Goal: Task Accomplishment & Management: Manage account settings

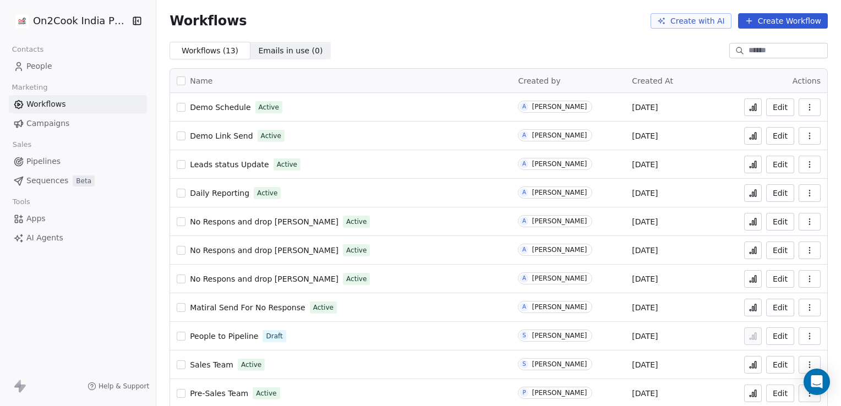
drag, startPoint x: 0, startPoint y: 0, endPoint x: 223, endPoint y: 102, distance: 245.4
click at [223, 103] on span "Demo Schedule" at bounding box center [220, 107] width 61 height 9
click at [776, 111] on button "Edit" at bounding box center [780, 108] width 28 height 18
drag, startPoint x: 0, startPoint y: 0, endPoint x: 93, endPoint y: 68, distance: 114.6
click at [93, 68] on link "People" at bounding box center [78, 66] width 138 height 18
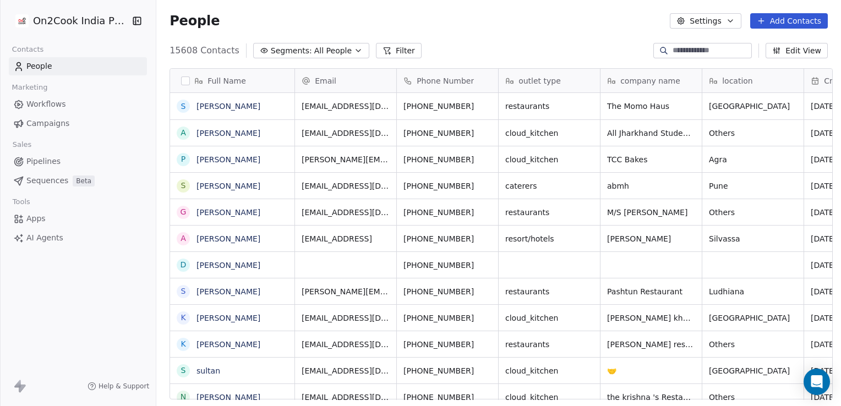
scroll to position [349, 681]
click at [673, 50] on input at bounding box center [711, 50] width 77 height 11
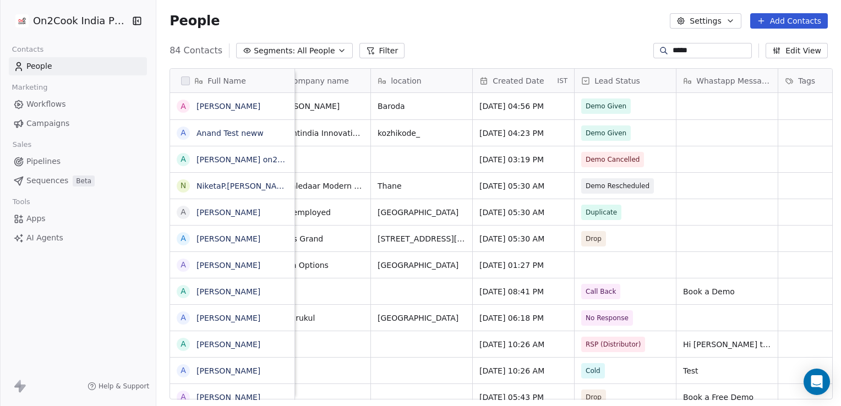
scroll to position [0, 420]
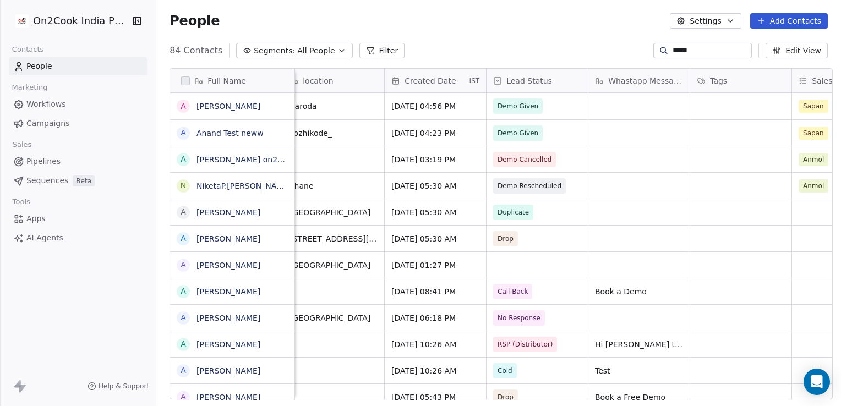
type input "*****"
click at [534, 128] on span "Demo Given" at bounding box center [519, 133] width 50 height 15
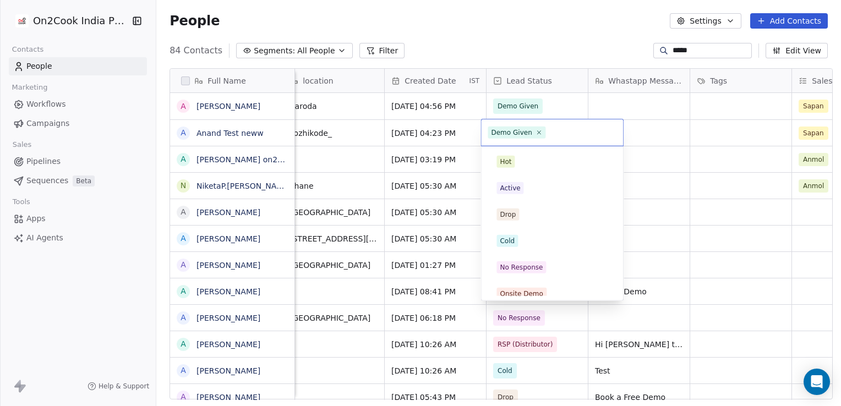
scroll to position [167, 0]
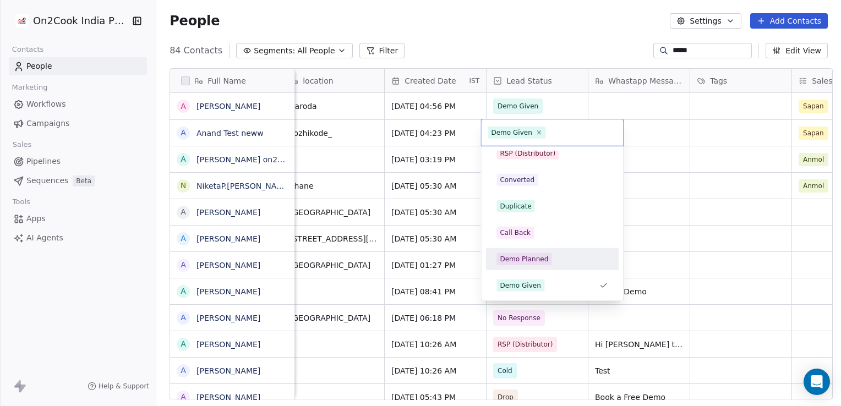
click at [531, 257] on div "Demo Planned" at bounding box center [524, 259] width 48 height 10
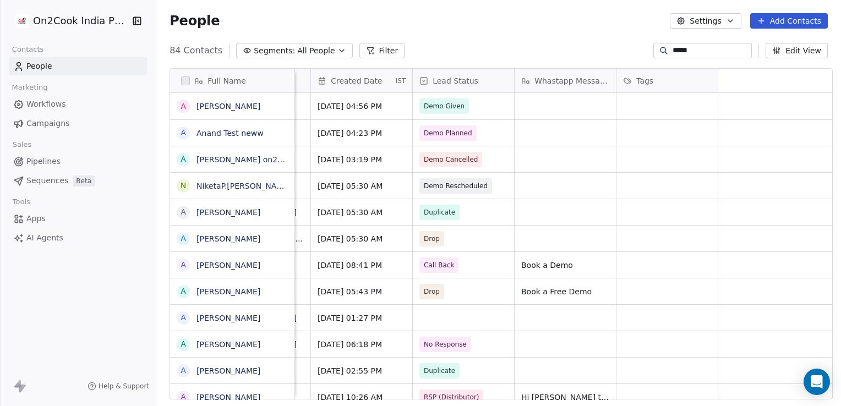
scroll to position [0, 0]
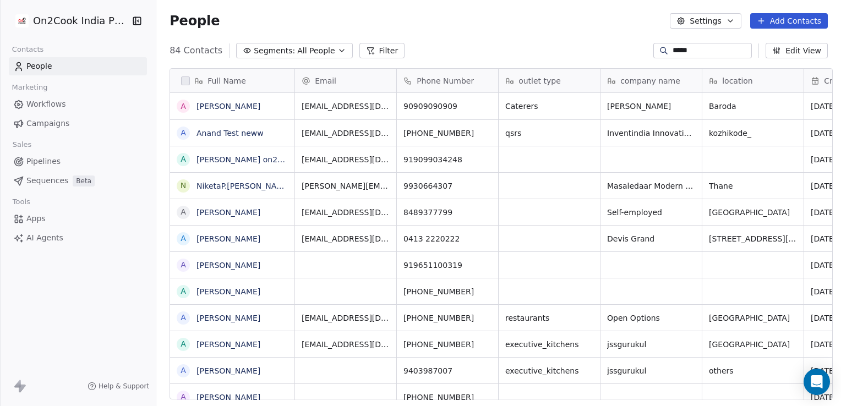
click at [74, 106] on link "Workflows" at bounding box center [78, 104] width 138 height 18
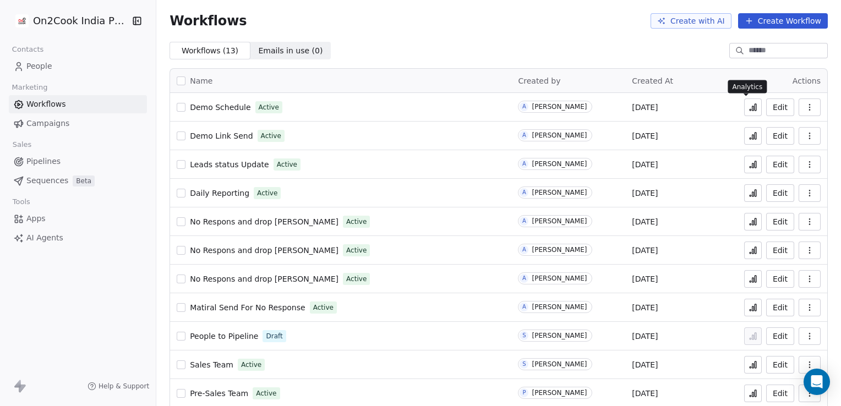
click at [744, 102] on button at bounding box center [753, 108] width 18 height 18
click at [775, 107] on button "Edit" at bounding box center [780, 108] width 28 height 18
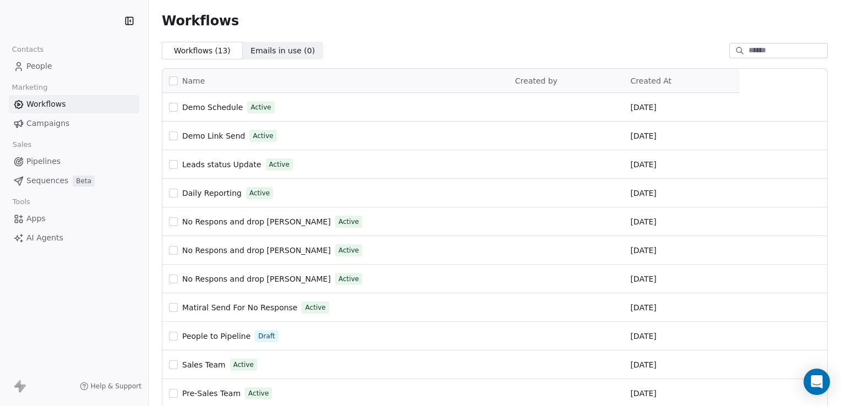
click at [87, 63] on link "People" at bounding box center [74, 66] width 130 height 18
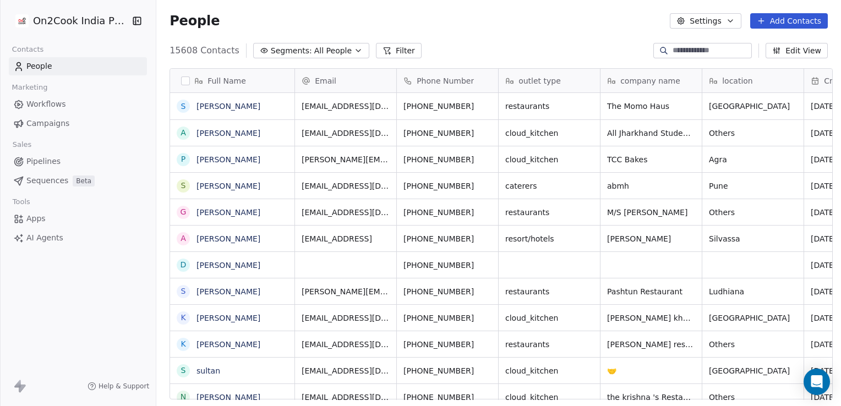
scroll to position [349, 681]
click at [694, 46] on input at bounding box center [711, 50] width 77 height 11
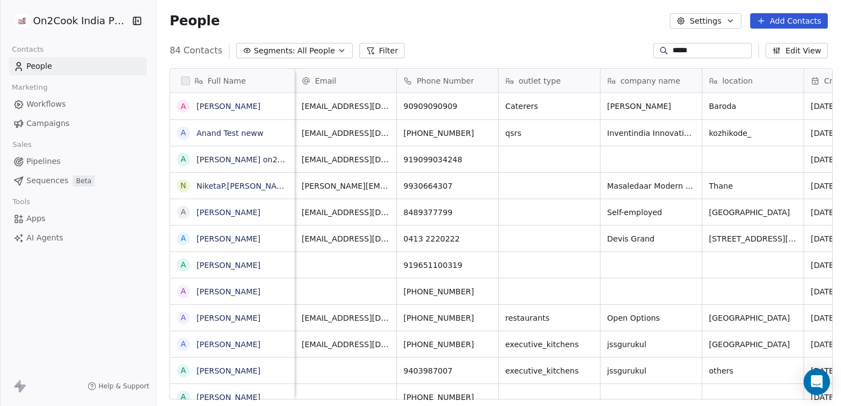
scroll to position [1, 252]
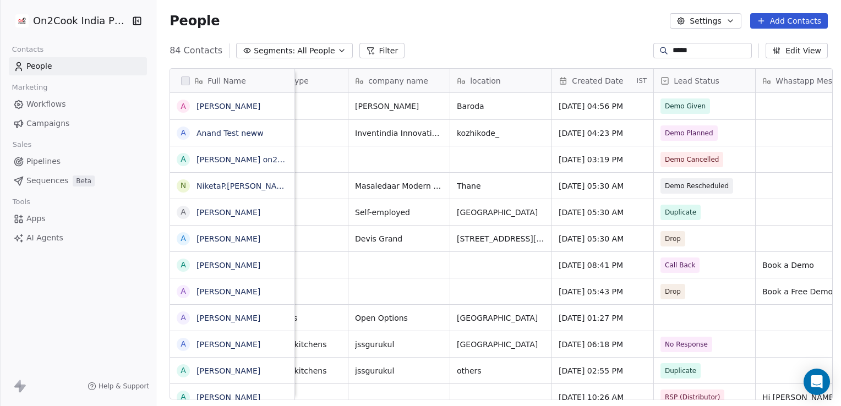
type input "*****"
click at [703, 135] on span "Demo Planned" at bounding box center [690, 133] width 48 height 11
click at [709, 135] on span "Demo Planned" at bounding box center [689, 133] width 57 height 15
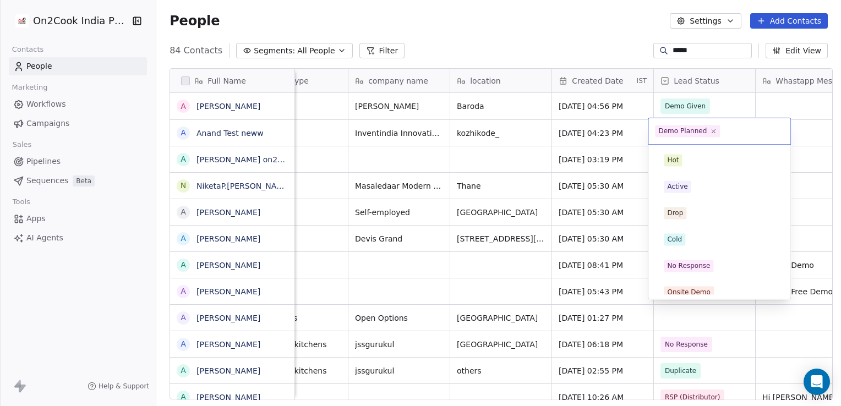
scroll to position [140, 0]
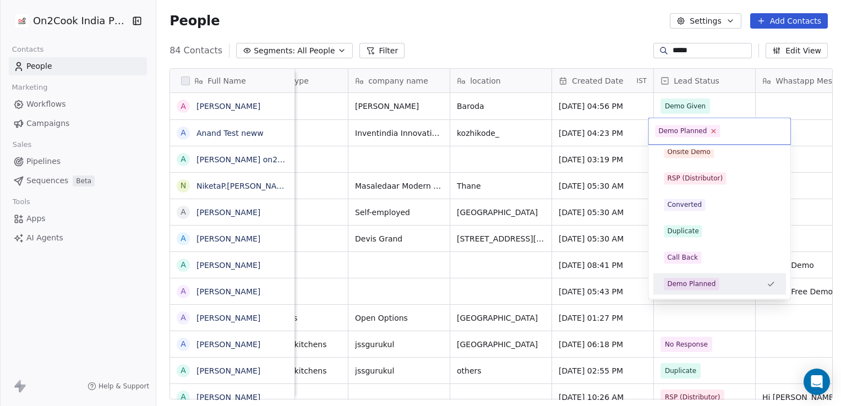
click at [710, 133] on icon at bounding box center [713, 131] width 7 height 7
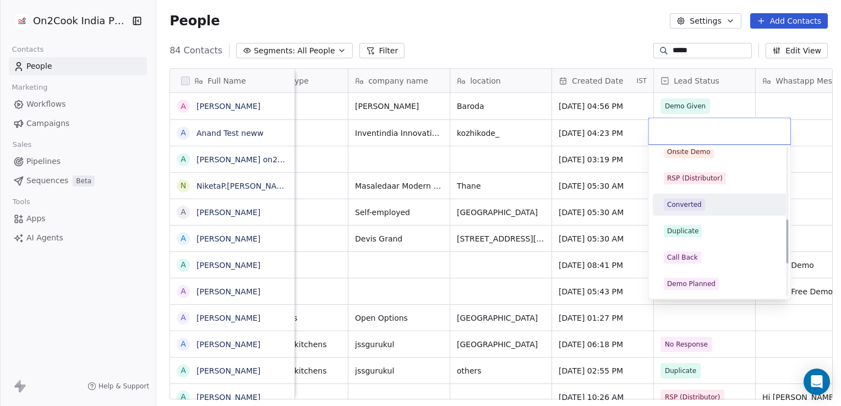
scroll to position [240, 0]
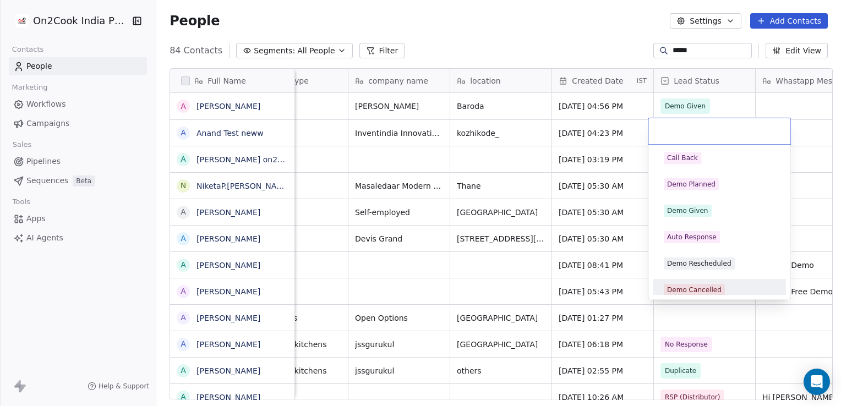
click at [697, 287] on div "Demo Cancelled" at bounding box center [694, 290] width 55 height 10
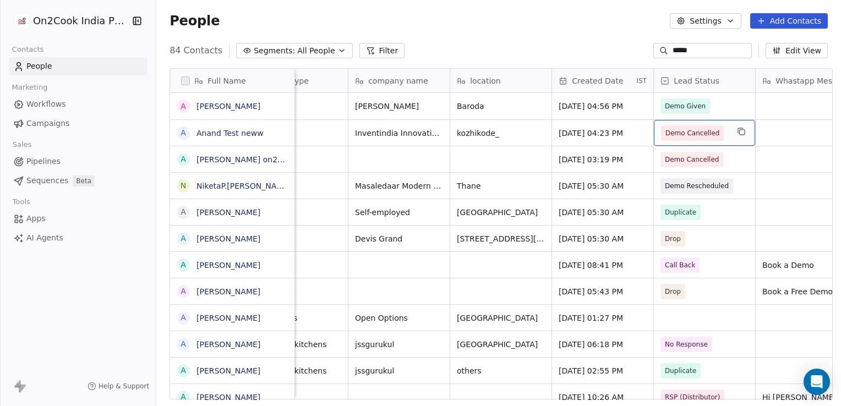
click at [710, 130] on span "Demo Cancelled" at bounding box center [693, 133] width 54 height 11
click at [725, 129] on div "Demo Cancelled" at bounding box center [704, 133] width 101 height 26
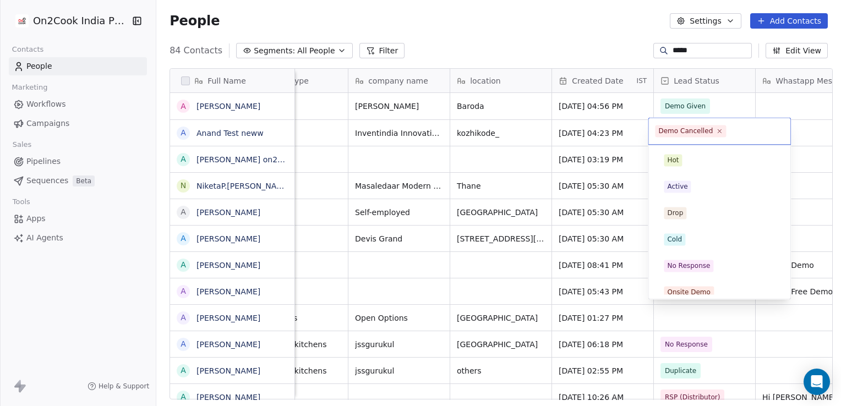
scroll to position [246, 0]
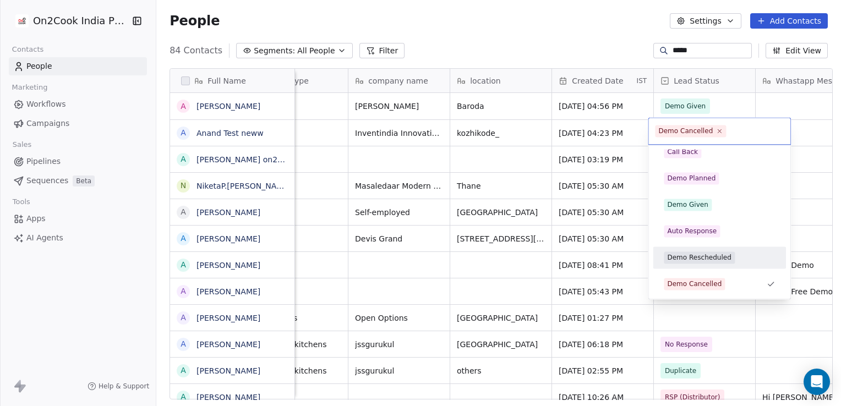
click at [714, 259] on div "Demo Rescheduled" at bounding box center [699, 258] width 64 height 10
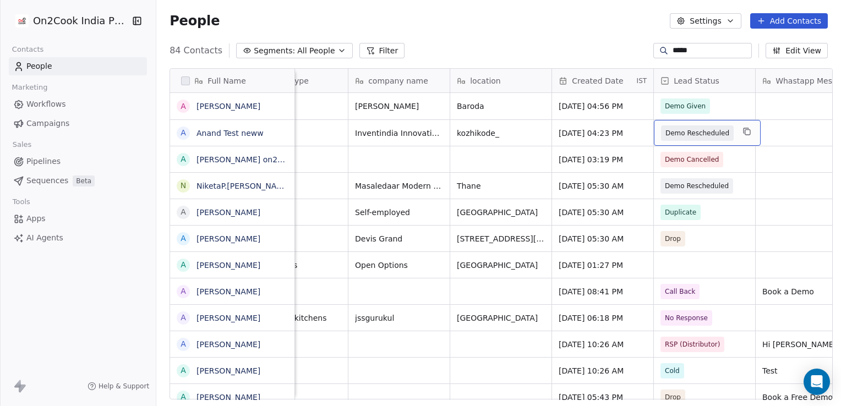
click at [715, 135] on span "Demo Rescheduled" at bounding box center [698, 133] width 64 height 11
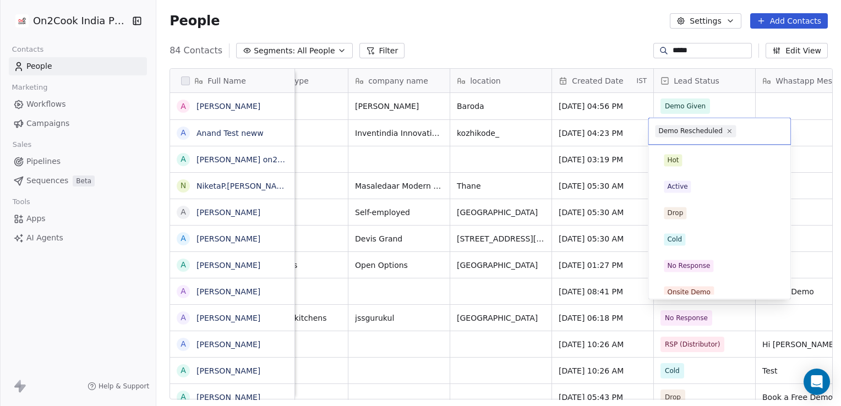
scroll to position [220, 0]
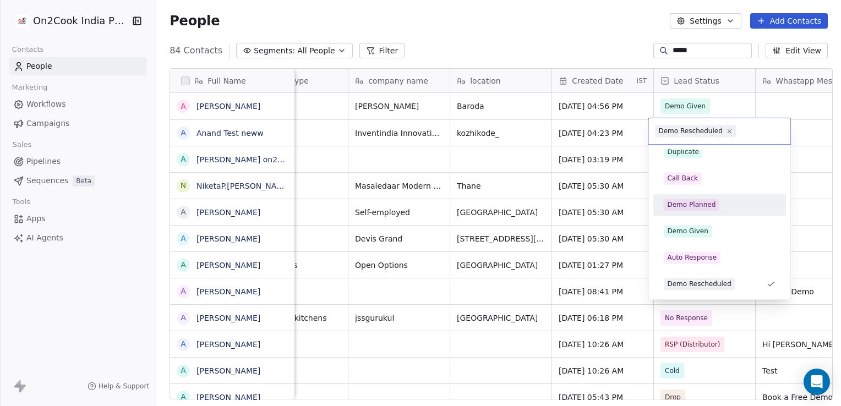
click at [710, 205] on div "Demo Planned" at bounding box center [691, 205] width 48 height 10
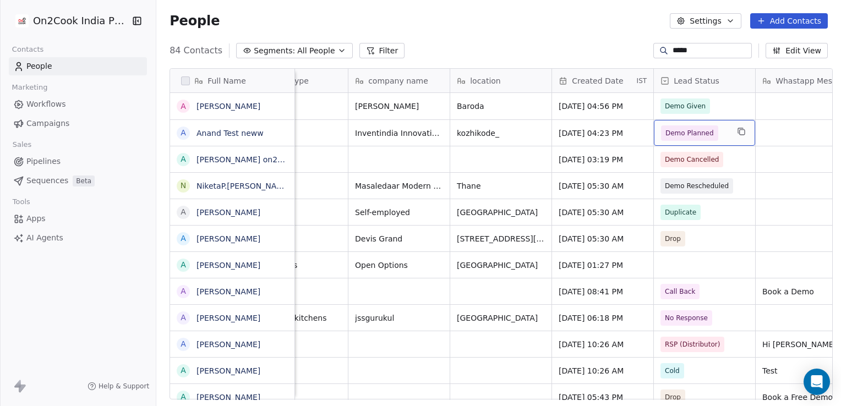
click at [709, 138] on span "Demo Planned" at bounding box center [689, 133] width 57 height 15
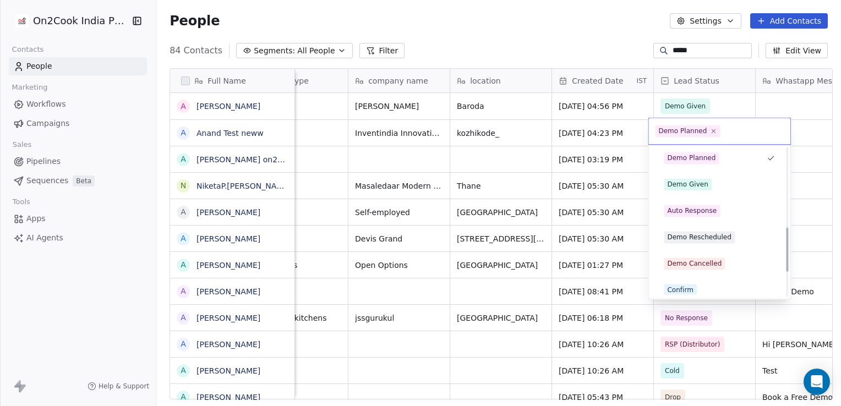
scroll to position [281, 0]
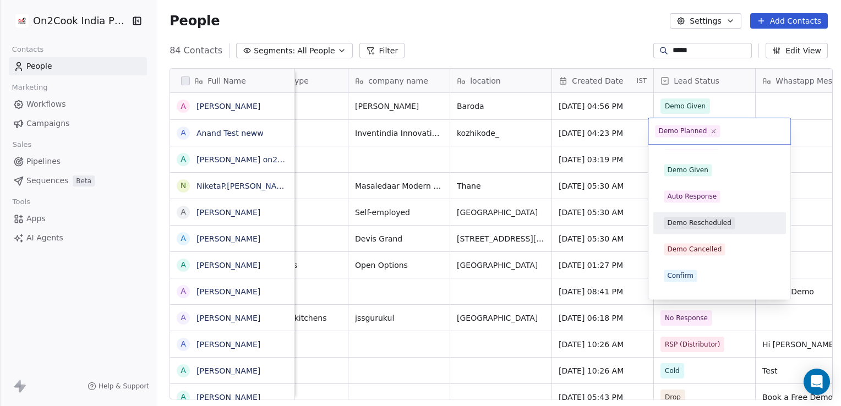
click at [706, 218] on div "Demo Rescheduled" at bounding box center [699, 223] width 64 height 10
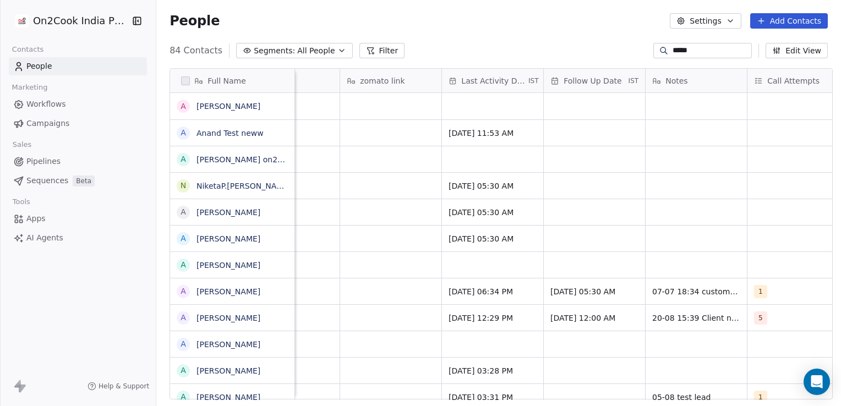
scroll to position [0, 1738]
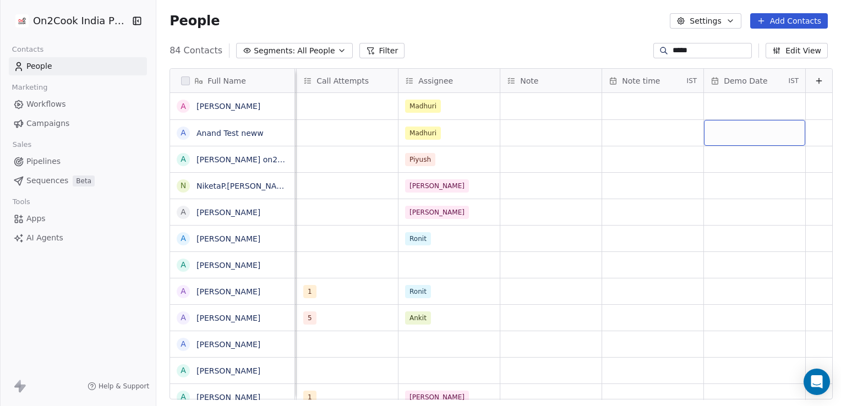
click at [719, 134] on div "grid" at bounding box center [754, 133] width 101 height 26
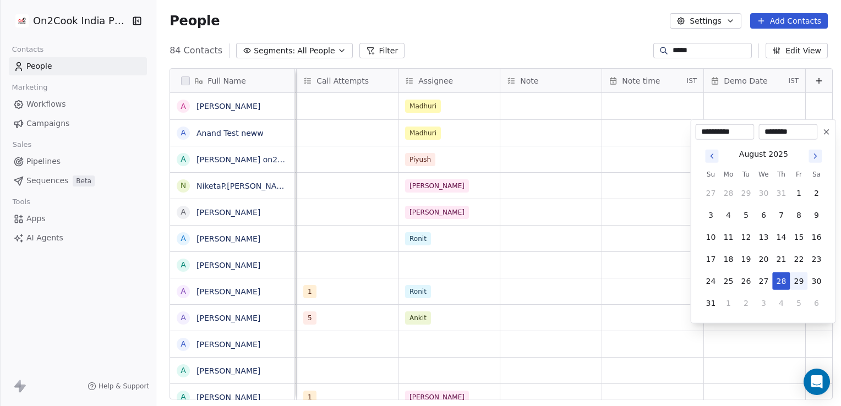
click at [798, 276] on button "29" at bounding box center [799, 282] width 18 height 18
type input "**********"
click at [803, 283] on button "29" at bounding box center [799, 282] width 18 height 18
click at [635, 121] on html "On2Cook India Pvt. Ltd. Contacts People Marketing Workflows Campaigns Sales Pip…" at bounding box center [420, 203] width 841 height 406
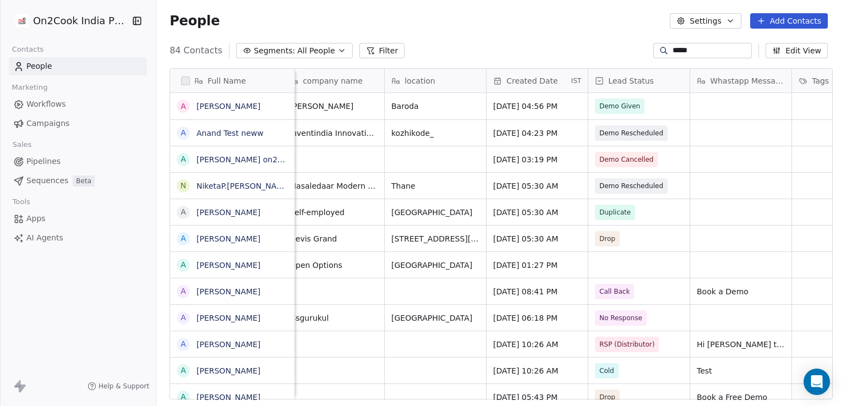
scroll to position [0, 322]
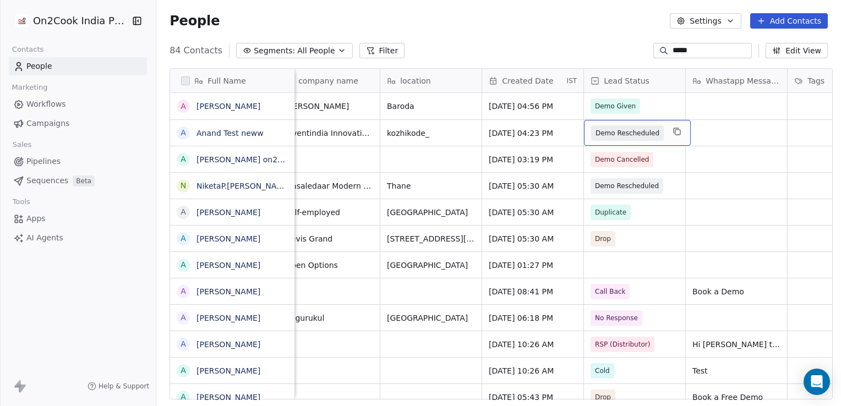
click at [655, 128] on div "Demo Rescheduled" at bounding box center [637, 133] width 107 height 26
click at [645, 129] on span "Demo Rescheduled" at bounding box center [628, 133] width 64 height 11
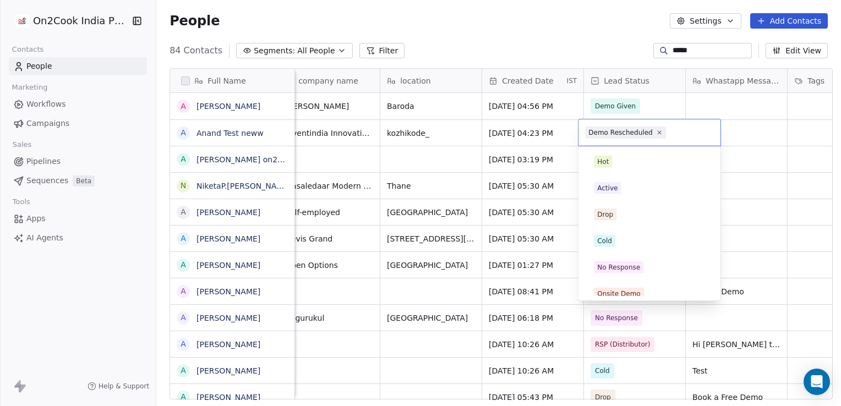
scroll to position [220, 0]
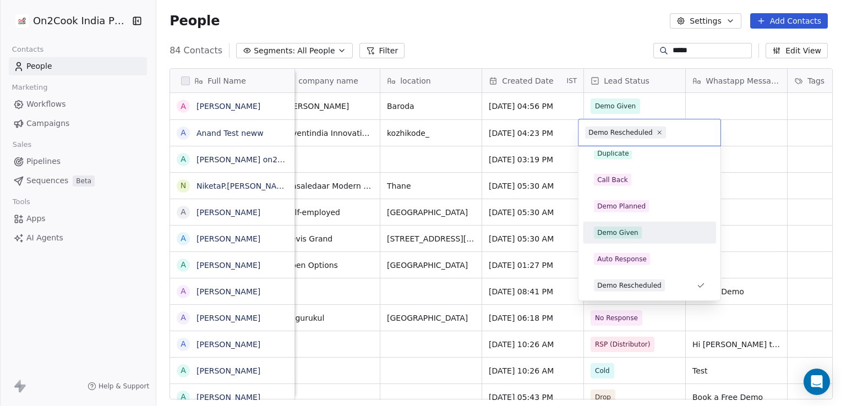
click at [614, 243] on div "Demo Given" at bounding box center [649, 233] width 133 height 22
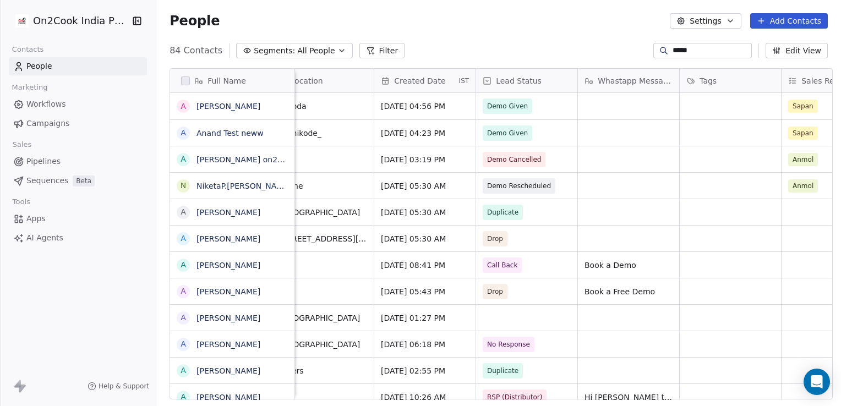
scroll to position [0, 442]
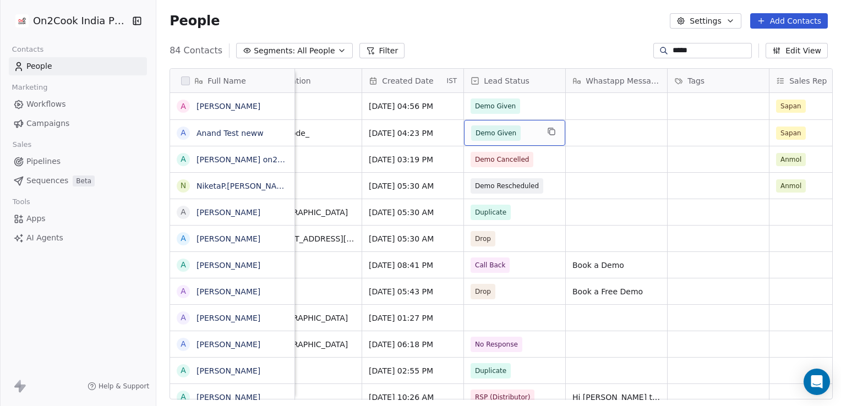
click at [516, 137] on span "Demo Given" at bounding box center [504, 133] width 67 height 15
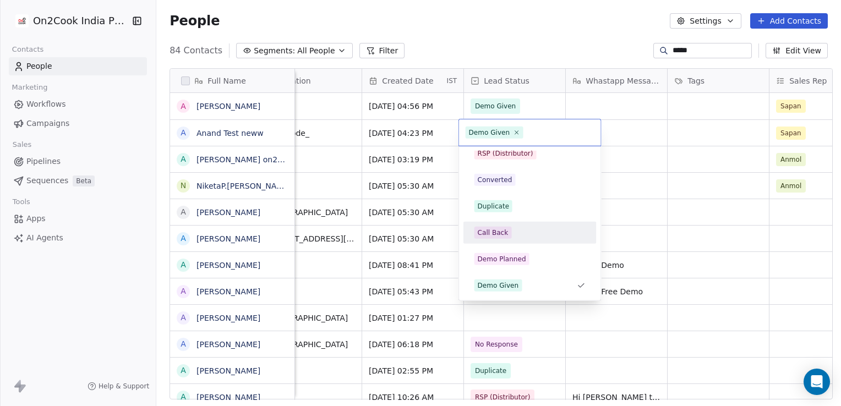
scroll to position [186, 0]
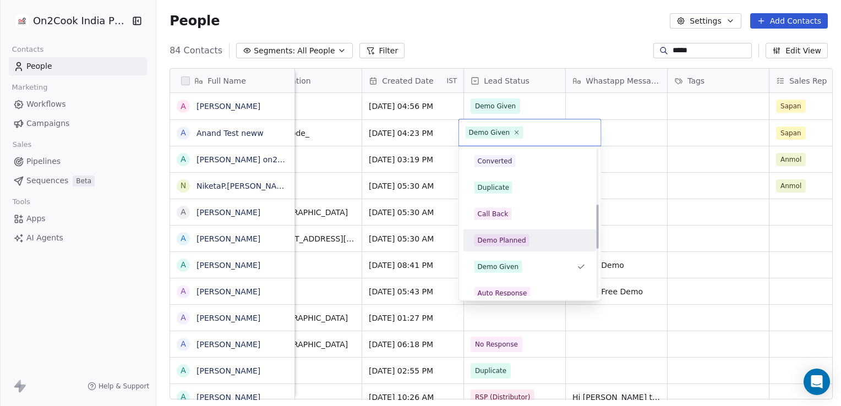
click at [524, 230] on div "Demo Planned" at bounding box center [530, 241] width 133 height 22
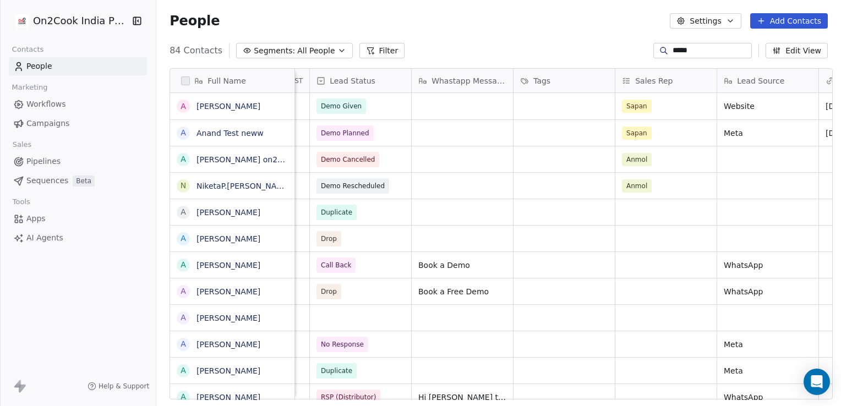
scroll to position [0, 406]
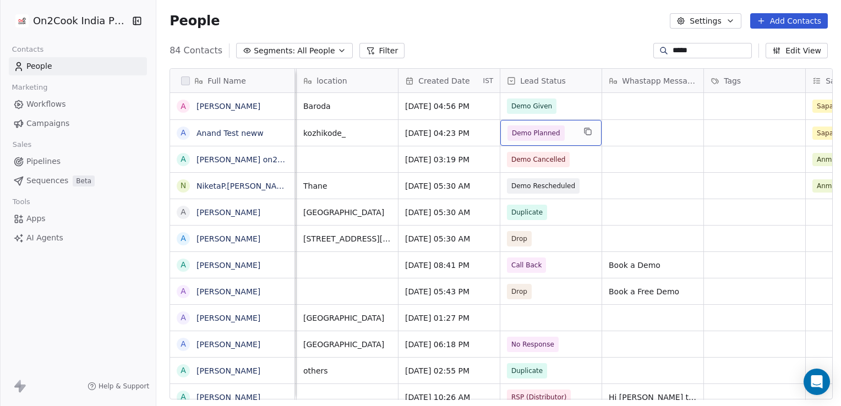
click at [552, 132] on span "Demo Planned" at bounding box center [536, 133] width 57 height 15
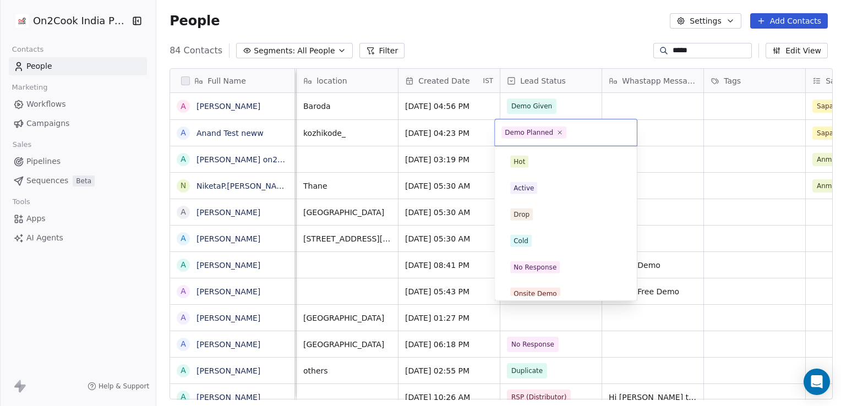
scroll to position [140, 0]
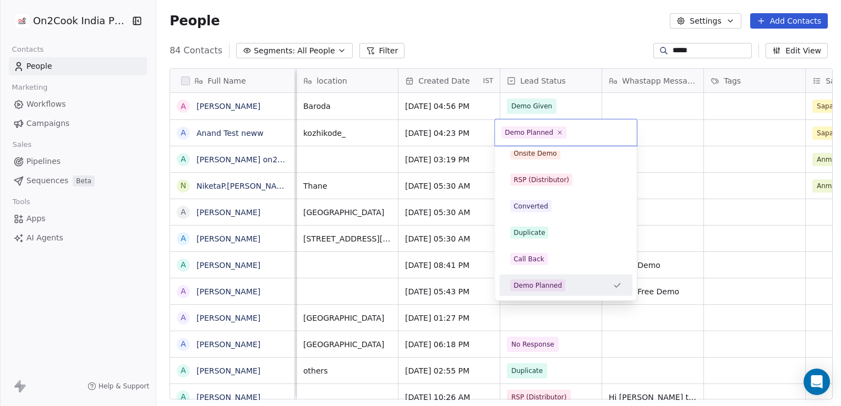
click at [569, 135] on input "text" at bounding box center [600, 133] width 62 height 12
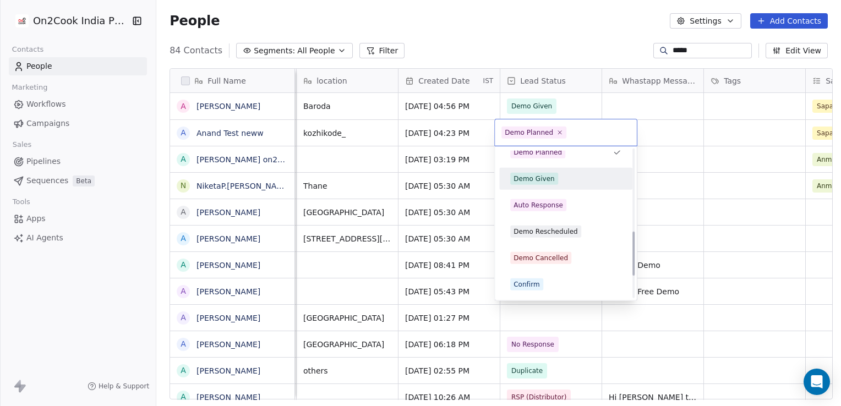
scroll to position [275, 0]
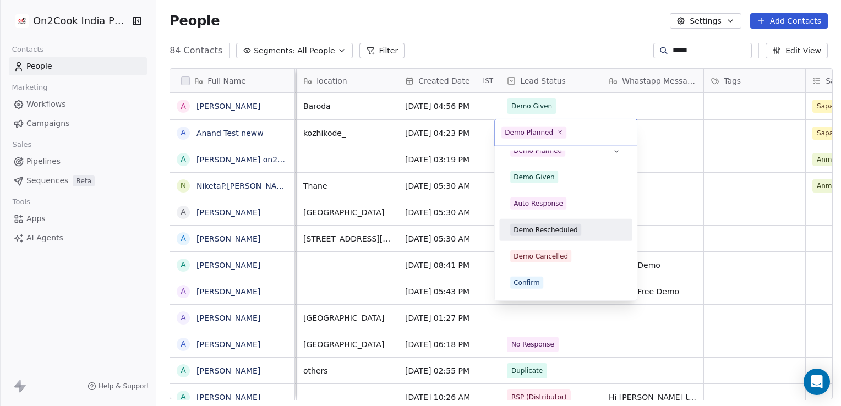
click at [554, 235] on span "Demo Rescheduled" at bounding box center [545, 230] width 71 height 12
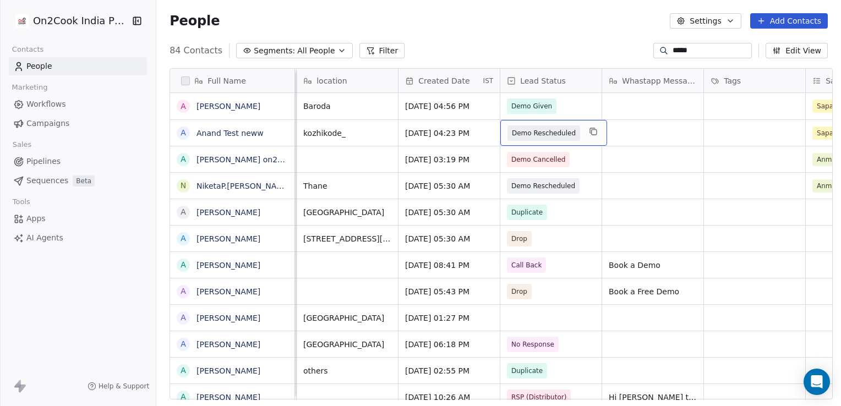
click at [567, 138] on span "Demo Rescheduled" at bounding box center [544, 133] width 73 height 15
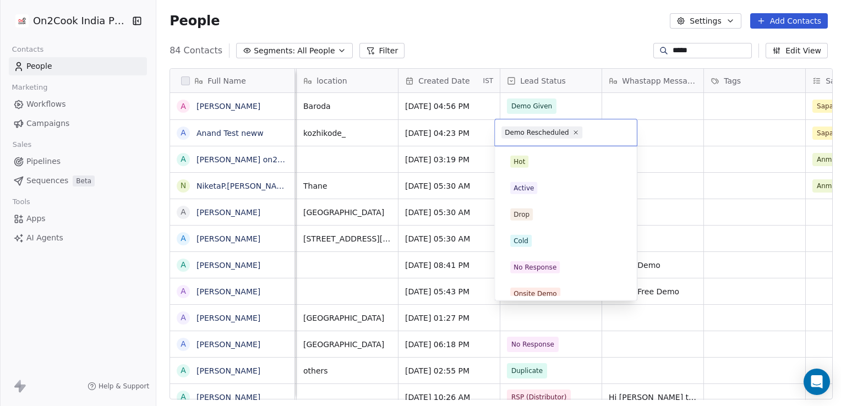
scroll to position [220, 0]
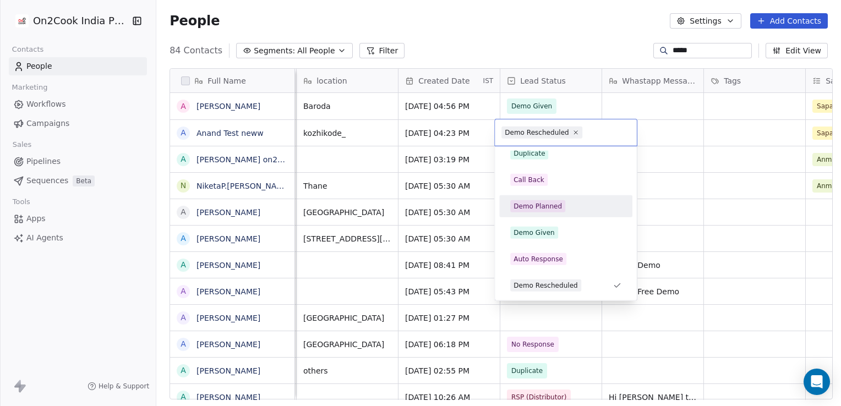
click at [556, 215] on div "Demo Planned" at bounding box center [565, 206] width 133 height 22
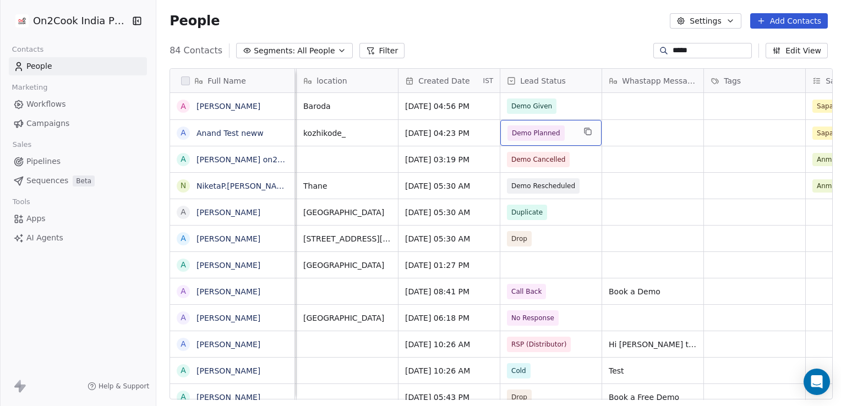
click at [559, 133] on span "Demo Planned" at bounding box center [541, 133] width 67 height 15
click at [544, 130] on span "Demo Planned" at bounding box center [536, 133] width 48 height 11
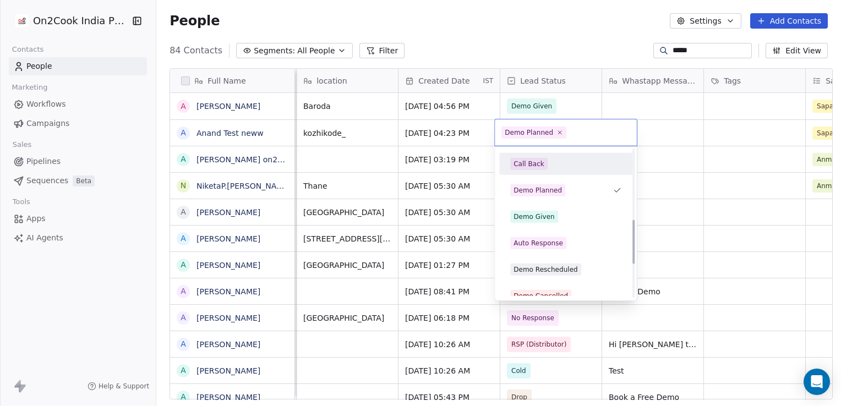
scroll to position [236, 0]
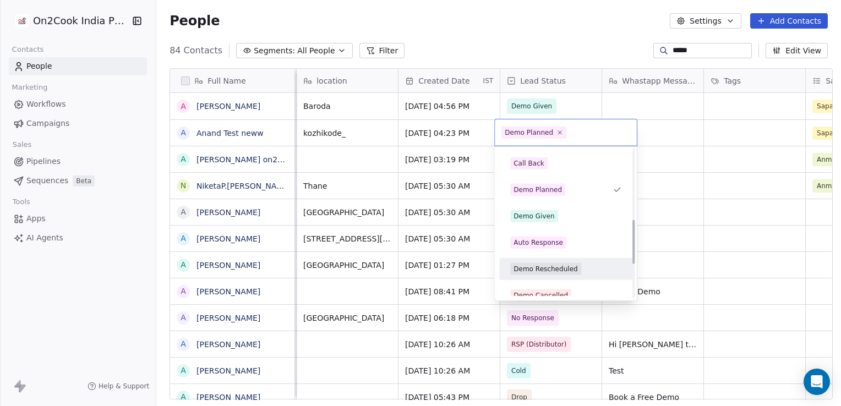
click at [578, 267] on div "Demo Rescheduled" at bounding box center [565, 269] width 111 height 12
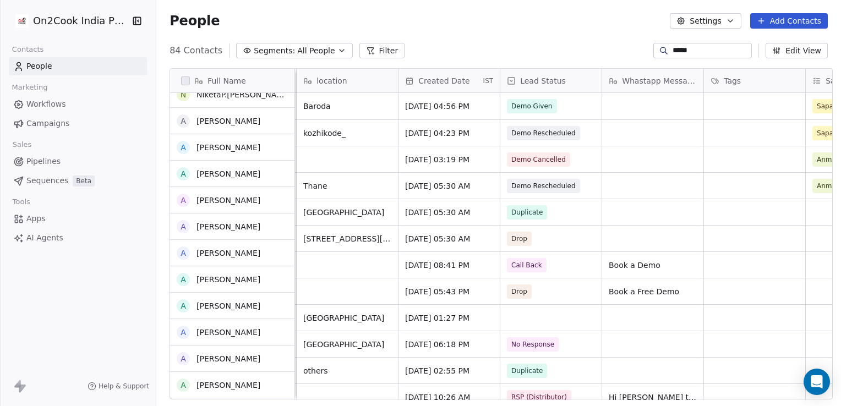
scroll to position [0, 0]
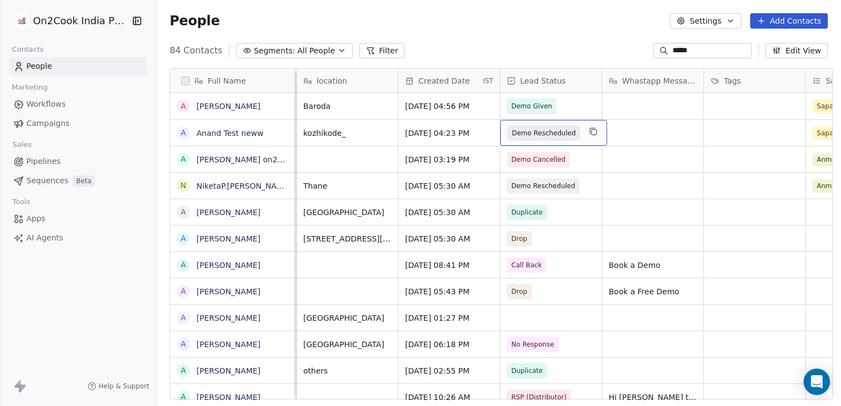
click at [573, 133] on div "Demo Rescheduled" at bounding box center [554, 133] width 107 height 26
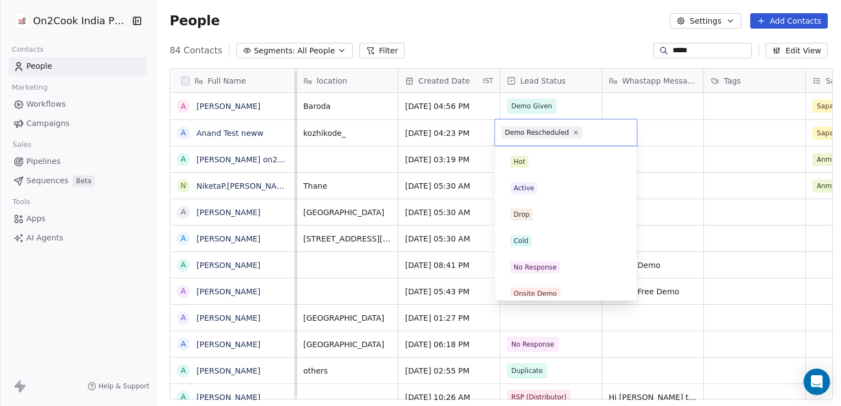
scroll to position [220, 0]
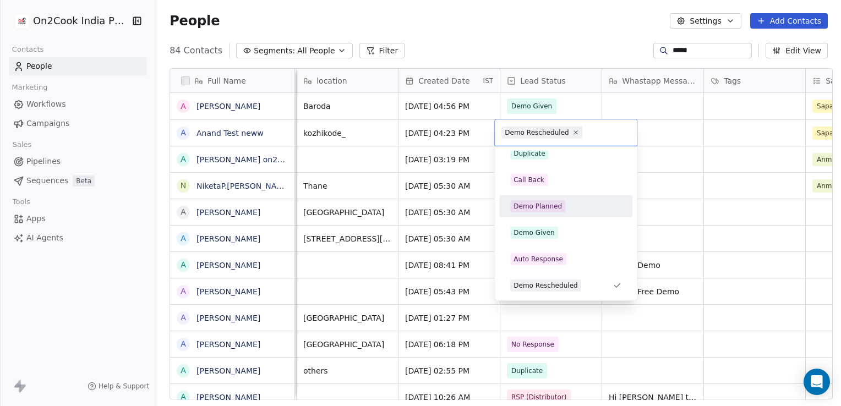
click at [564, 204] on div "Demo Planned" at bounding box center [565, 206] width 111 height 12
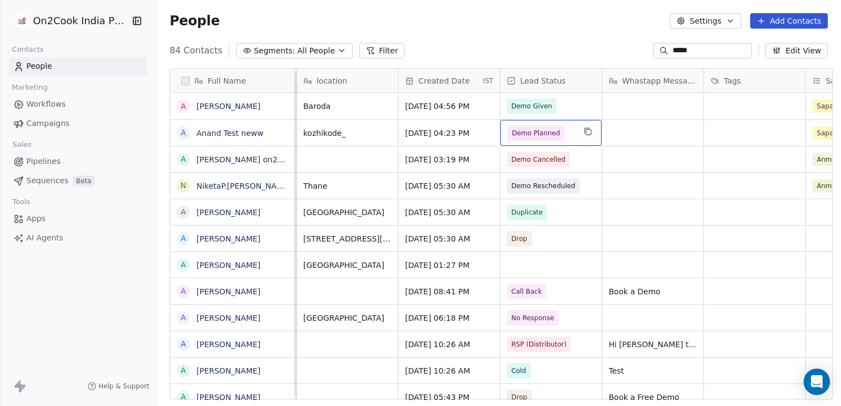
click at [560, 138] on span "Demo Planned" at bounding box center [541, 133] width 67 height 15
click at [555, 131] on span "Demo Planned" at bounding box center [536, 133] width 57 height 15
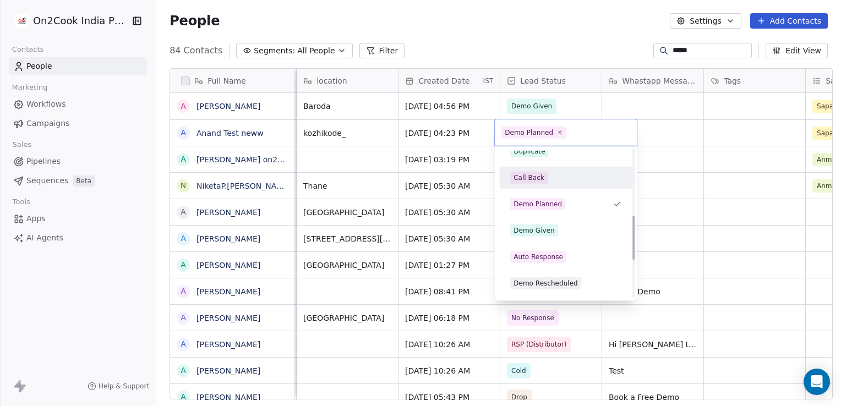
scroll to position [223, 0]
click at [584, 279] on div "Demo Rescheduled" at bounding box center [565, 282] width 111 height 12
